Goal: Information Seeking & Learning: Learn about a topic

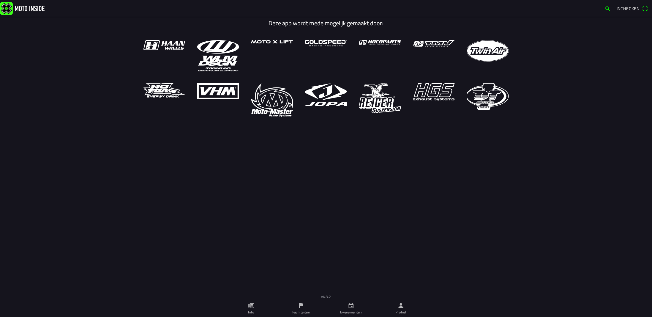
click at [349, 310] on ion-label "Evenementen" at bounding box center [351, 311] width 22 height 5
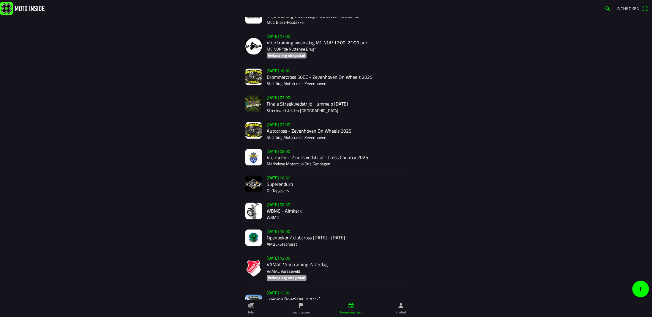
scroll to position [619, 0]
click at [306, 127] on div "[DATE] 07:00 Autocross - [GEOGRAPHIC_DATA] On Wheels 2025 Stichting Motorcross …" at bounding box center [337, 130] width 140 height 26
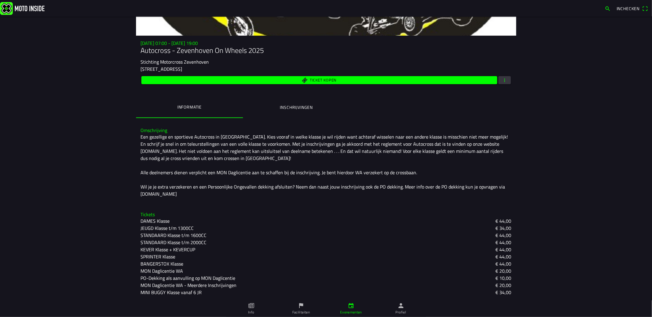
scroll to position [76, 0]
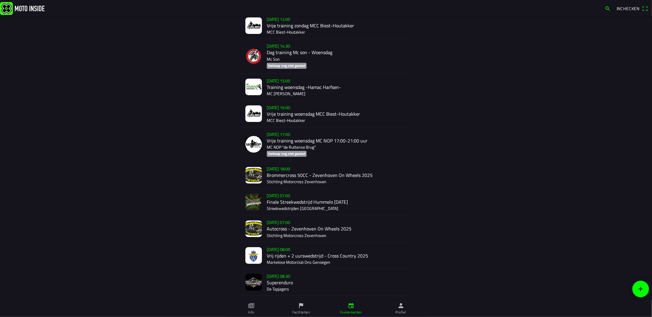
scroll to position [1190, 0]
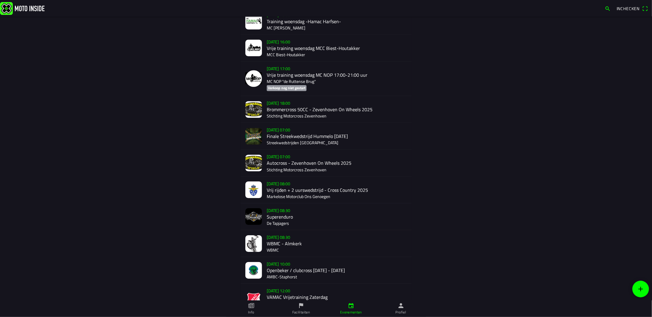
click at [286, 157] on div "[DATE] 07:00 Autocross - [GEOGRAPHIC_DATA] On Wheels 2025 Stichting Motorcross …" at bounding box center [337, 162] width 140 height 26
